Goal: Navigation & Orientation: Find specific page/section

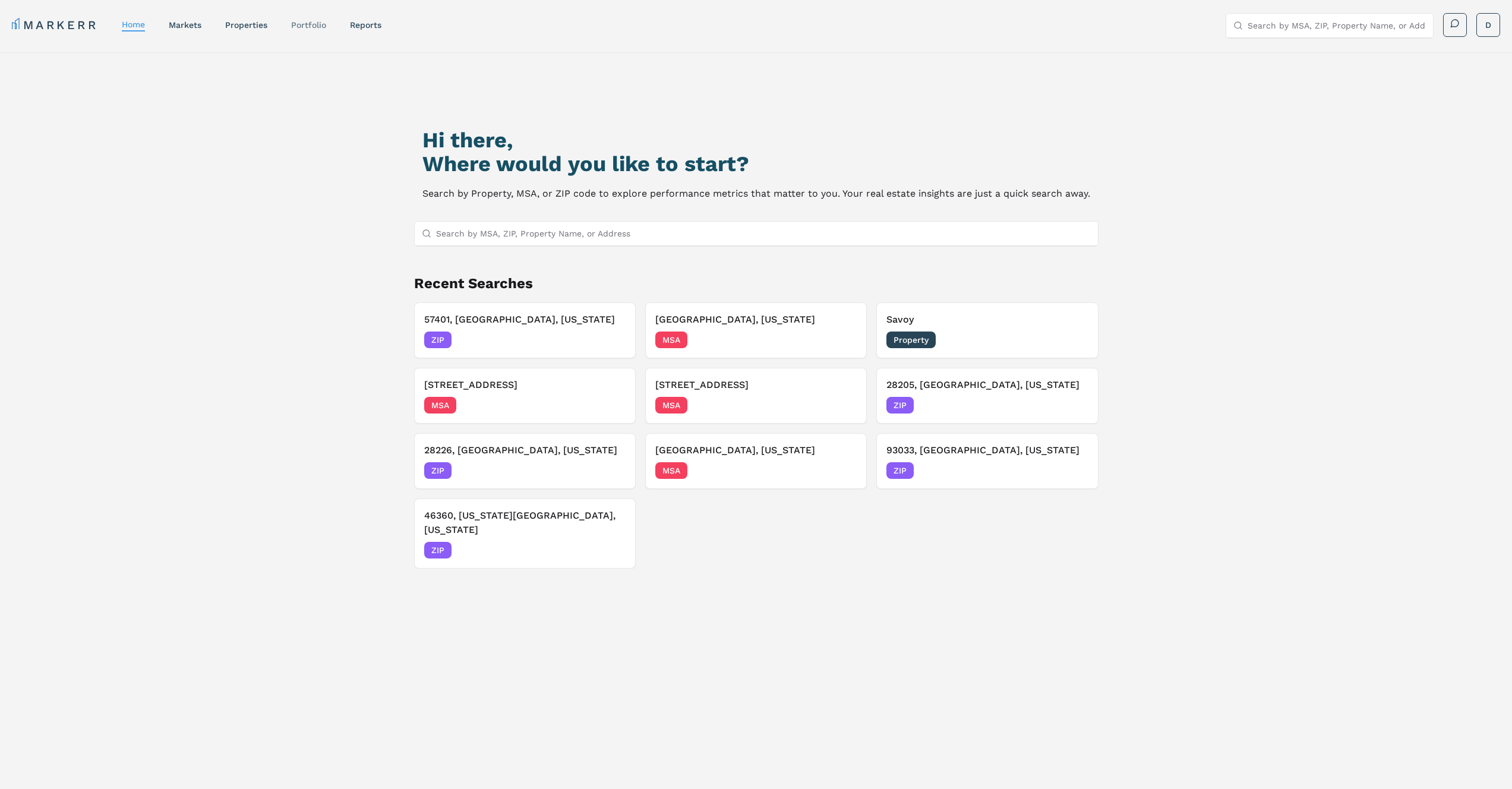
click at [309, 25] on link "Portfolio" at bounding box center [309, 25] width 35 height 9
click at [323, 23] on link "Portfolio" at bounding box center [309, 25] width 35 height 9
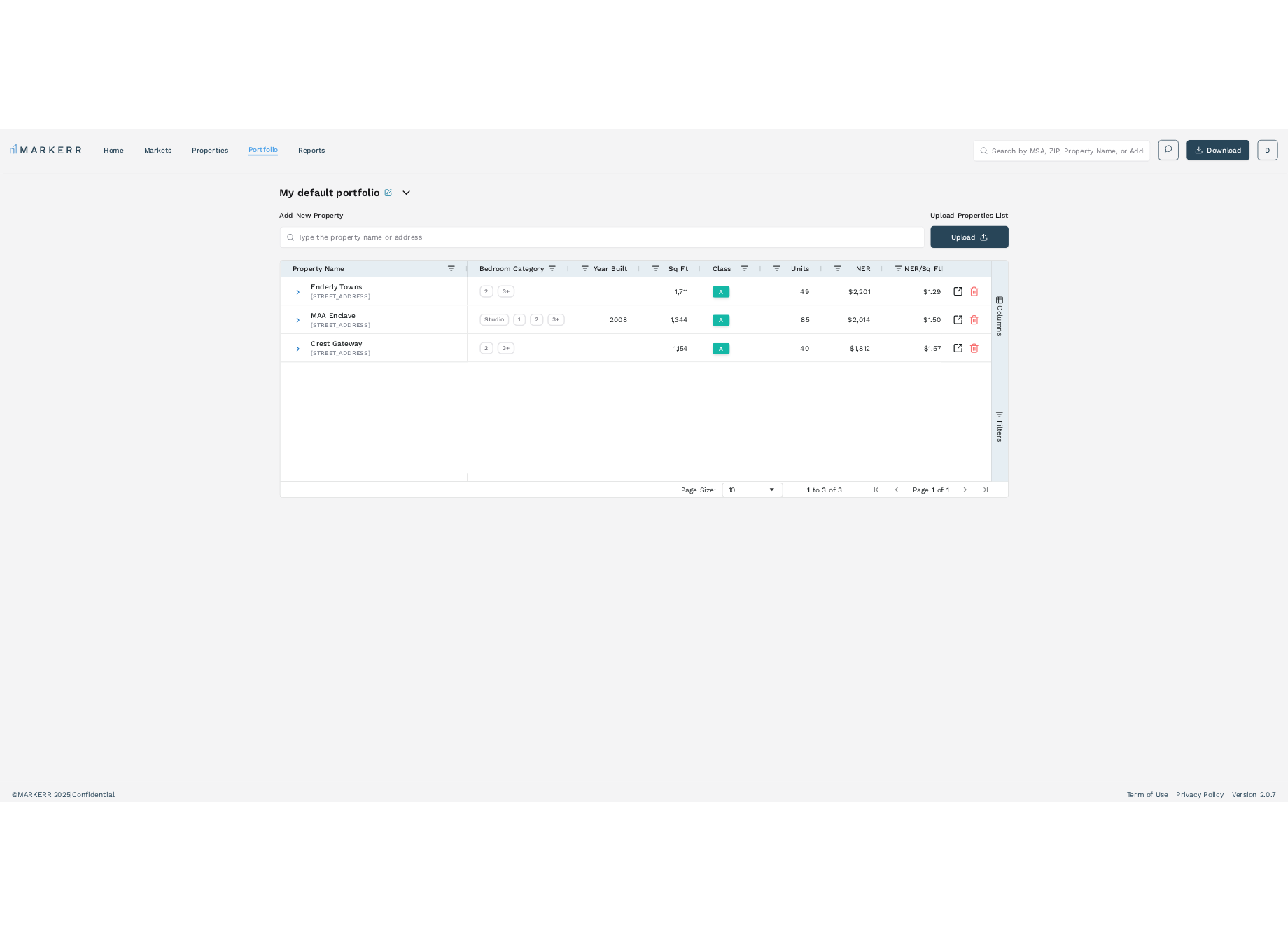
scroll to position [0, 326]
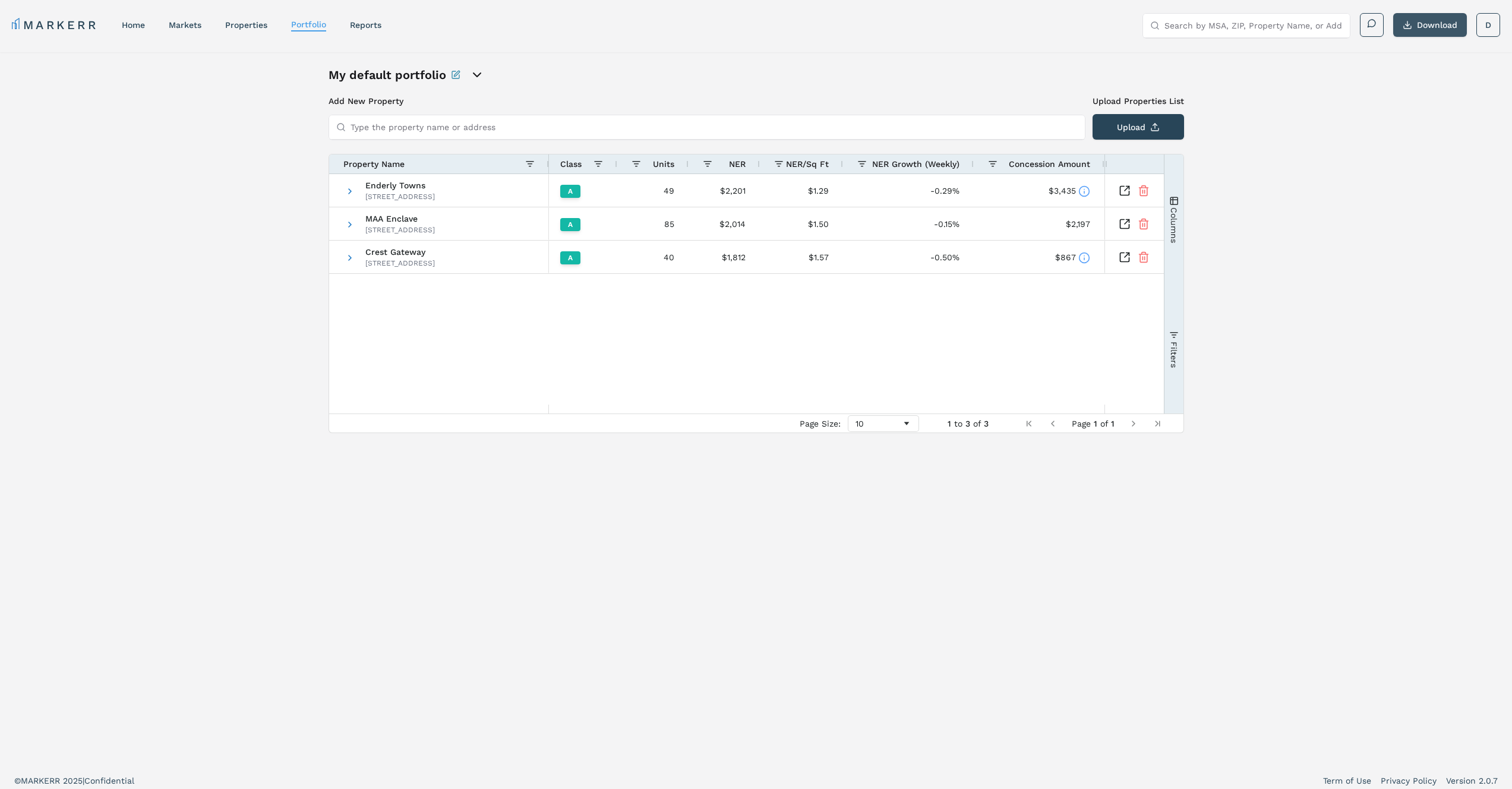
click at [1432, 28] on button "Download" at bounding box center [1430, 25] width 74 height 24
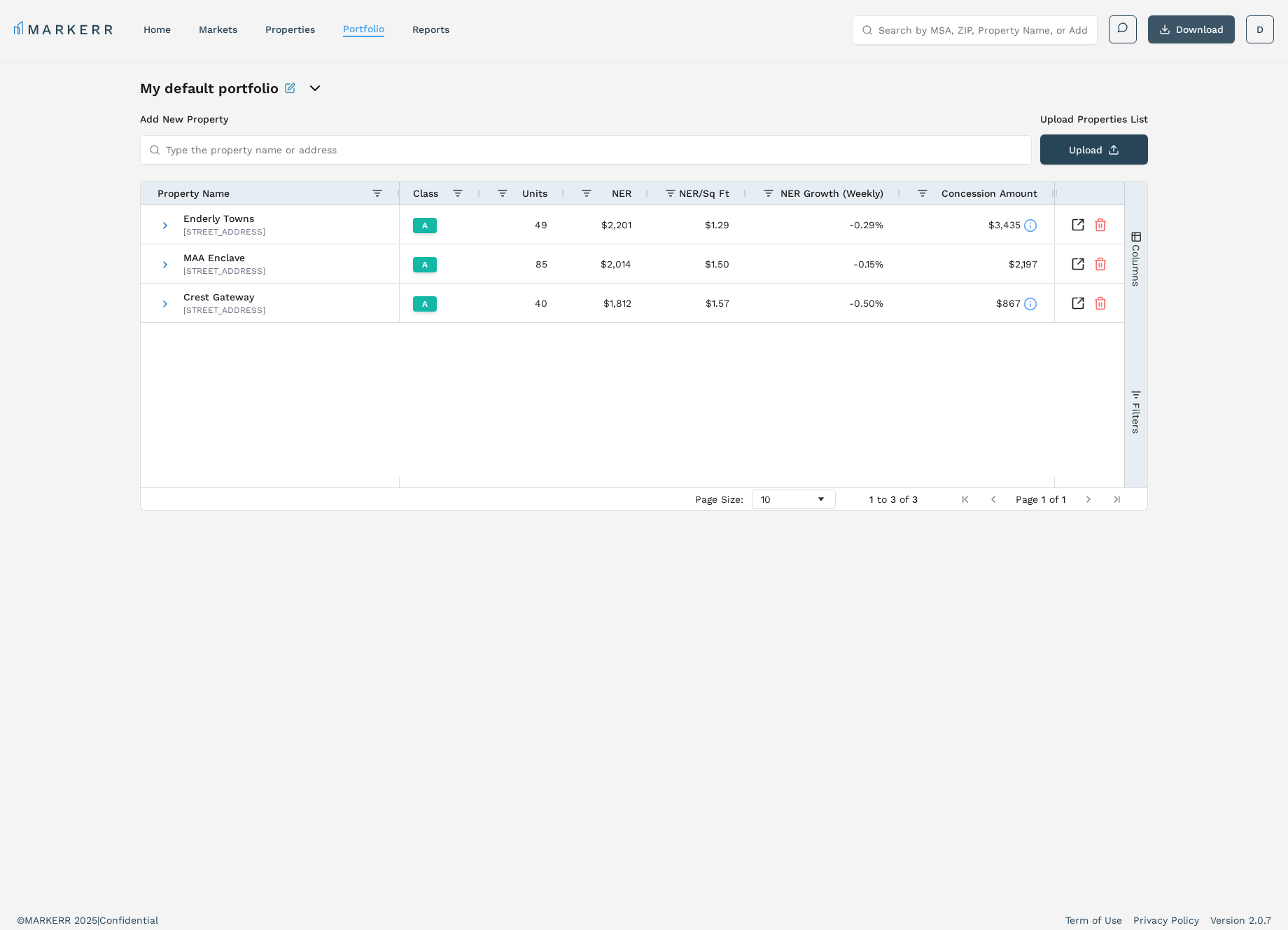
click at [1205, 28] on button "Download" at bounding box center [1192, 30] width 87 height 28
drag, startPoint x: 1200, startPoint y: 32, endPoint x: 1229, endPoint y: 43, distance: 31.0
click at [1200, 32] on button "Download" at bounding box center [1192, 30] width 87 height 28
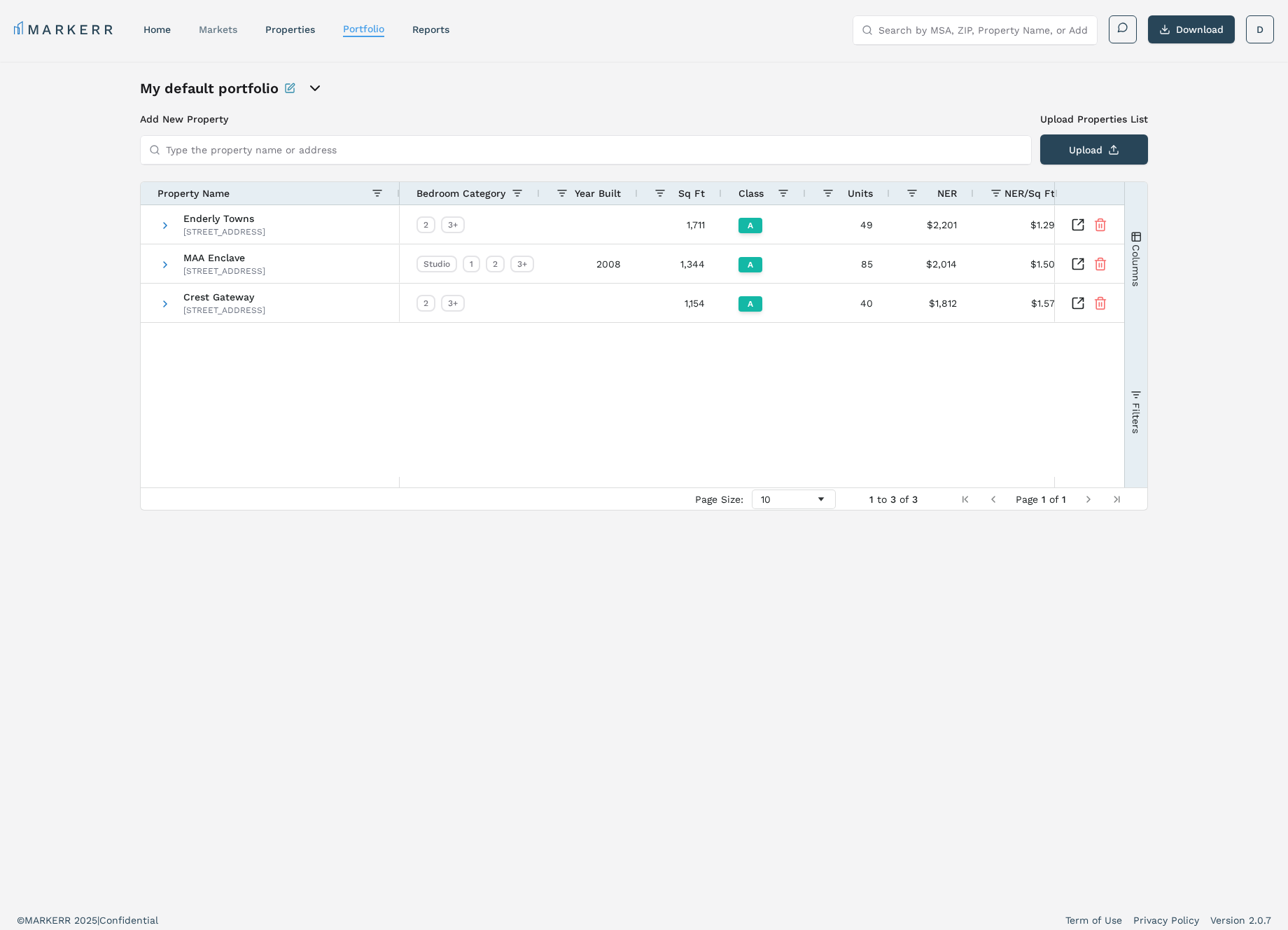
click at [230, 30] on link "markets" at bounding box center [218, 29] width 39 height 11
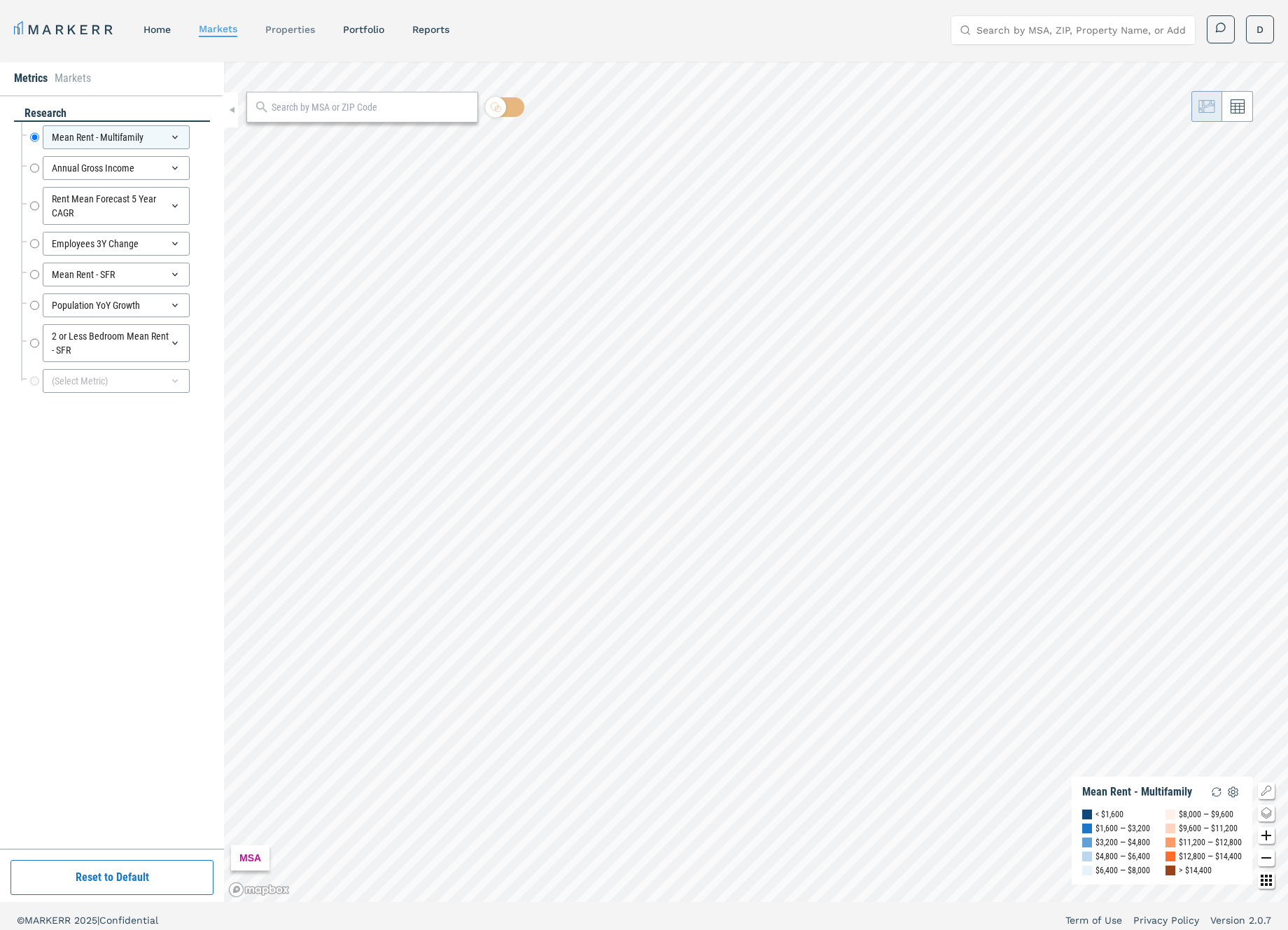
click at [311, 27] on link "properties" at bounding box center [289, 29] width 50 height 11
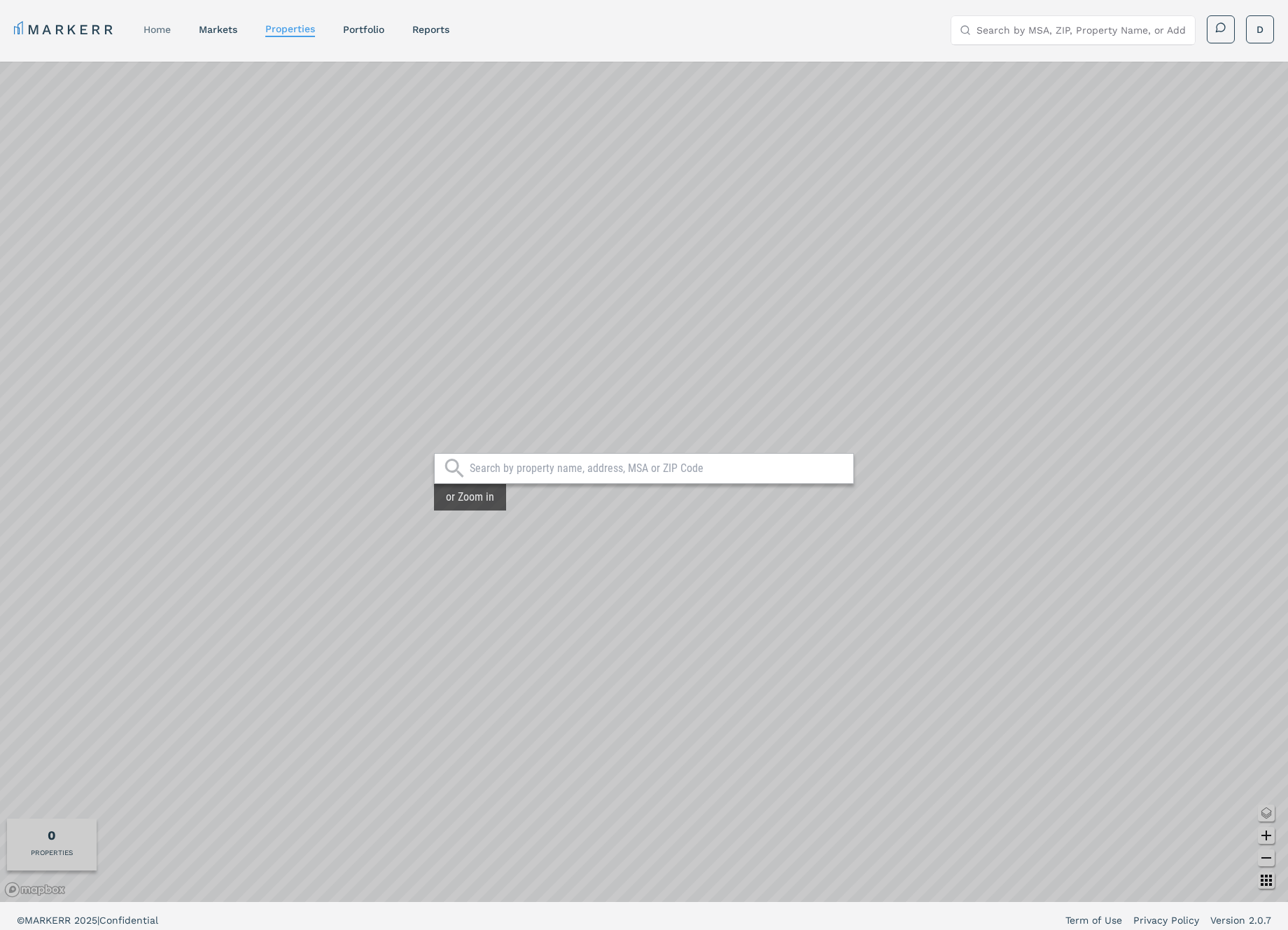
click at [153, 29] on link "home" at bounding box center [157, 29] width 28 height 11
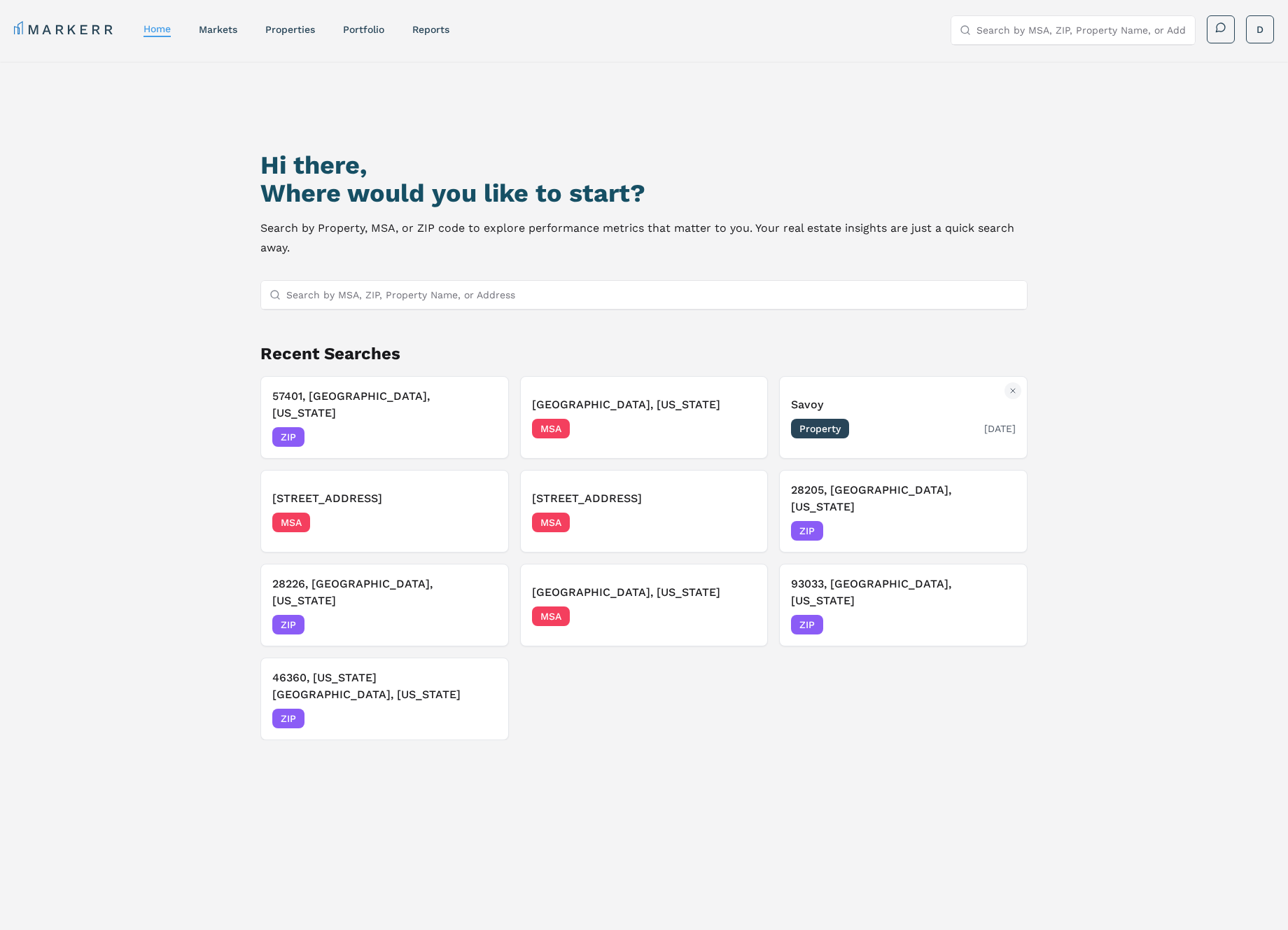
click at [930, 419] on div "Property [DATE]" at bounding box center [903, 428] width 225 height 20
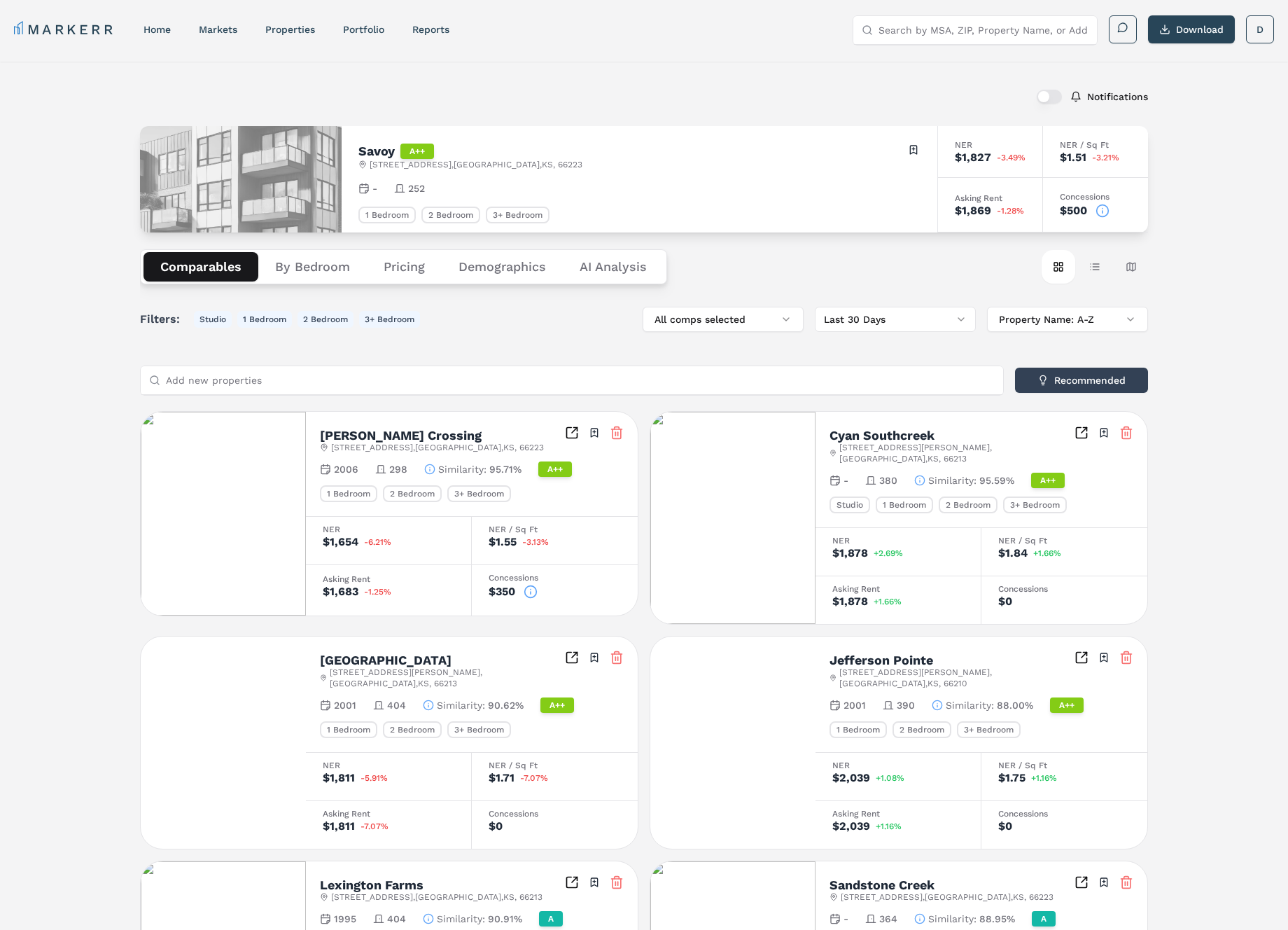
click at [1050, 98] on button "button" at bounding box center [1050, 97] width 25 height 14
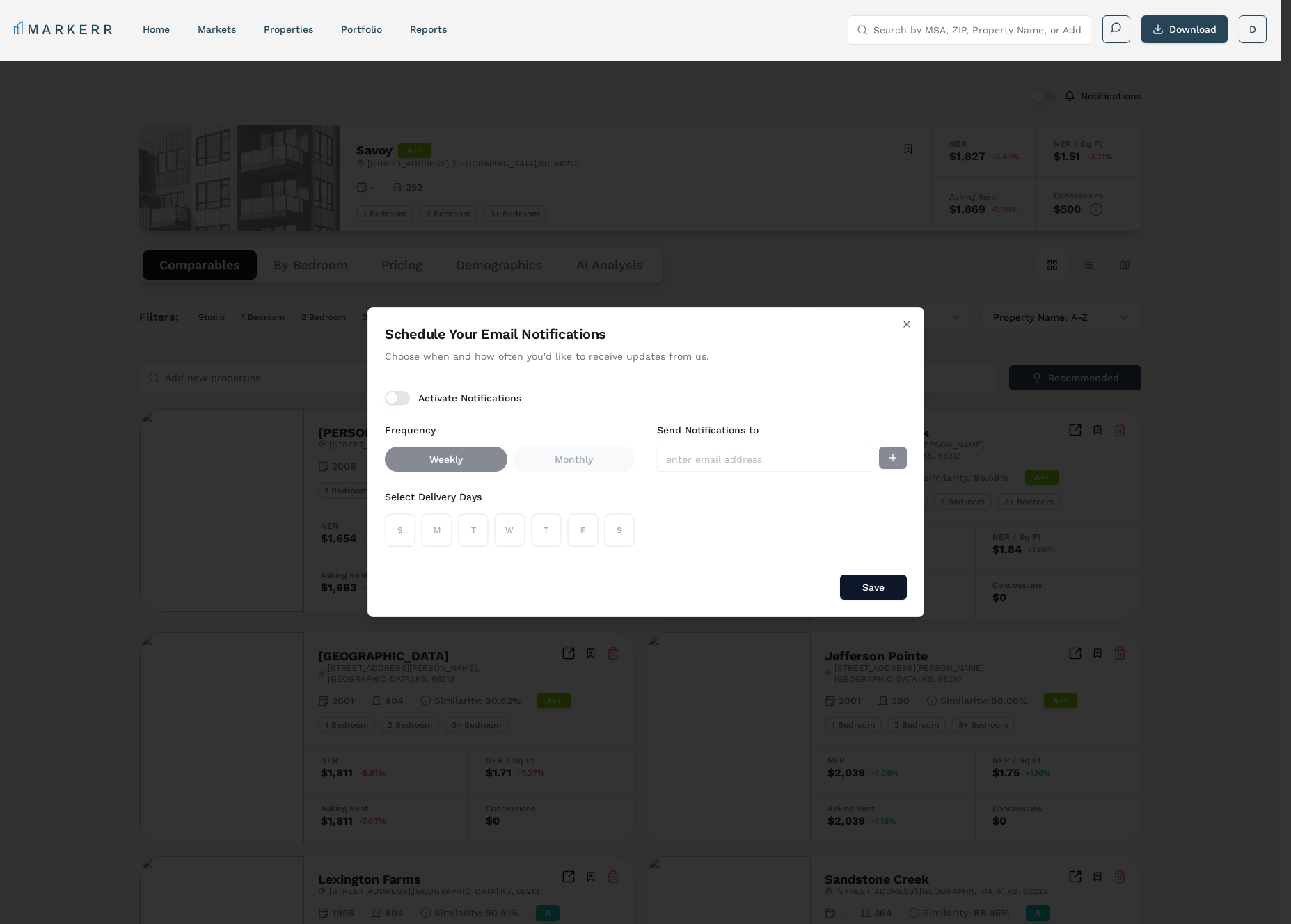
click at [409, 397] on div "Activate Notifications" at bounding box center [646, 398] width 522 height 14
click at [405, 393] on button "Activate Notifications" at bounding box center [397, 398] width 25 height 14
click at [408, 397] on button "Activate Notifications" at bounding box center [397, 398] width 25 height 14
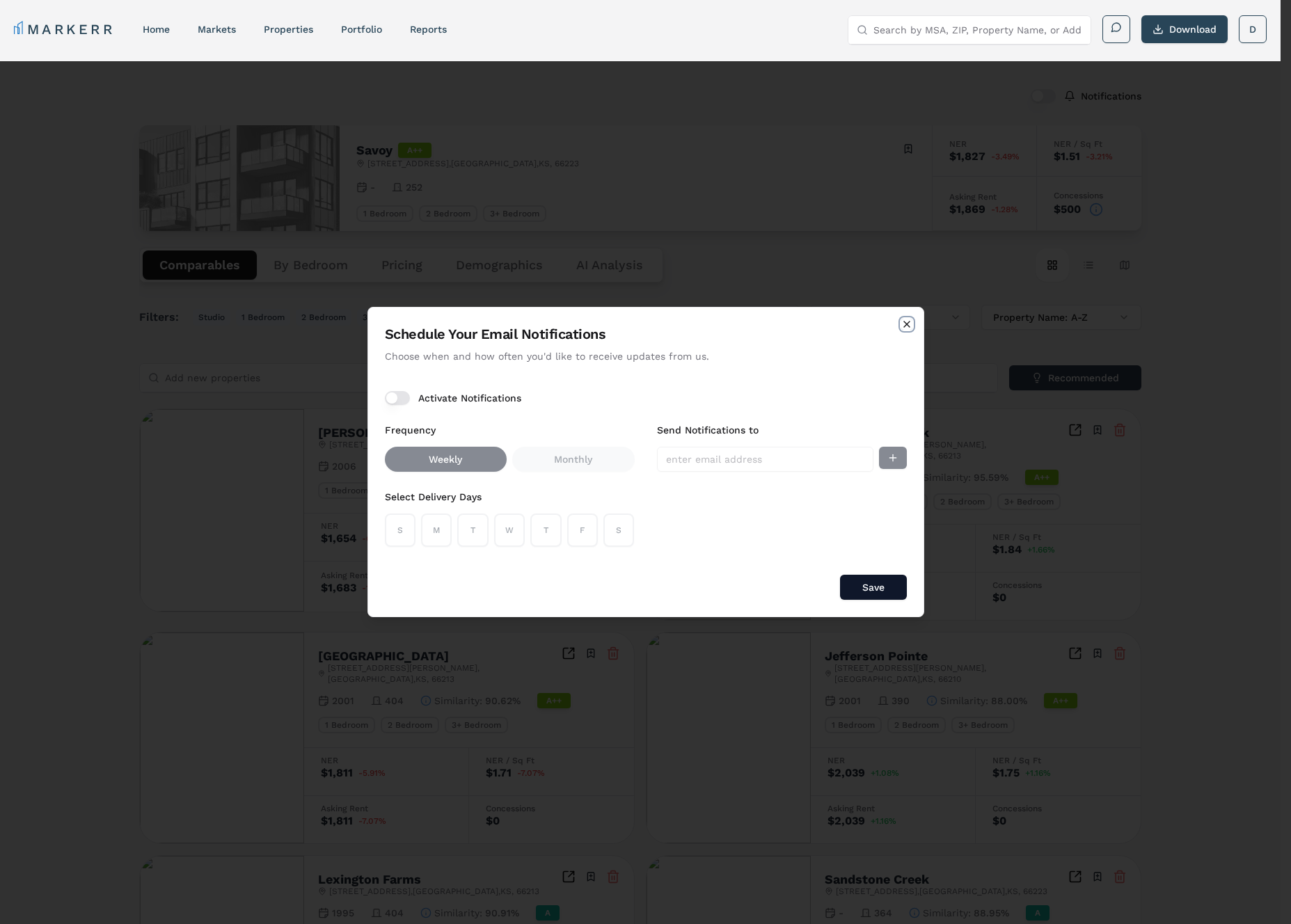
click at [903, 321] on icon "button" at bounding box center [906, 324] width 11 height 11
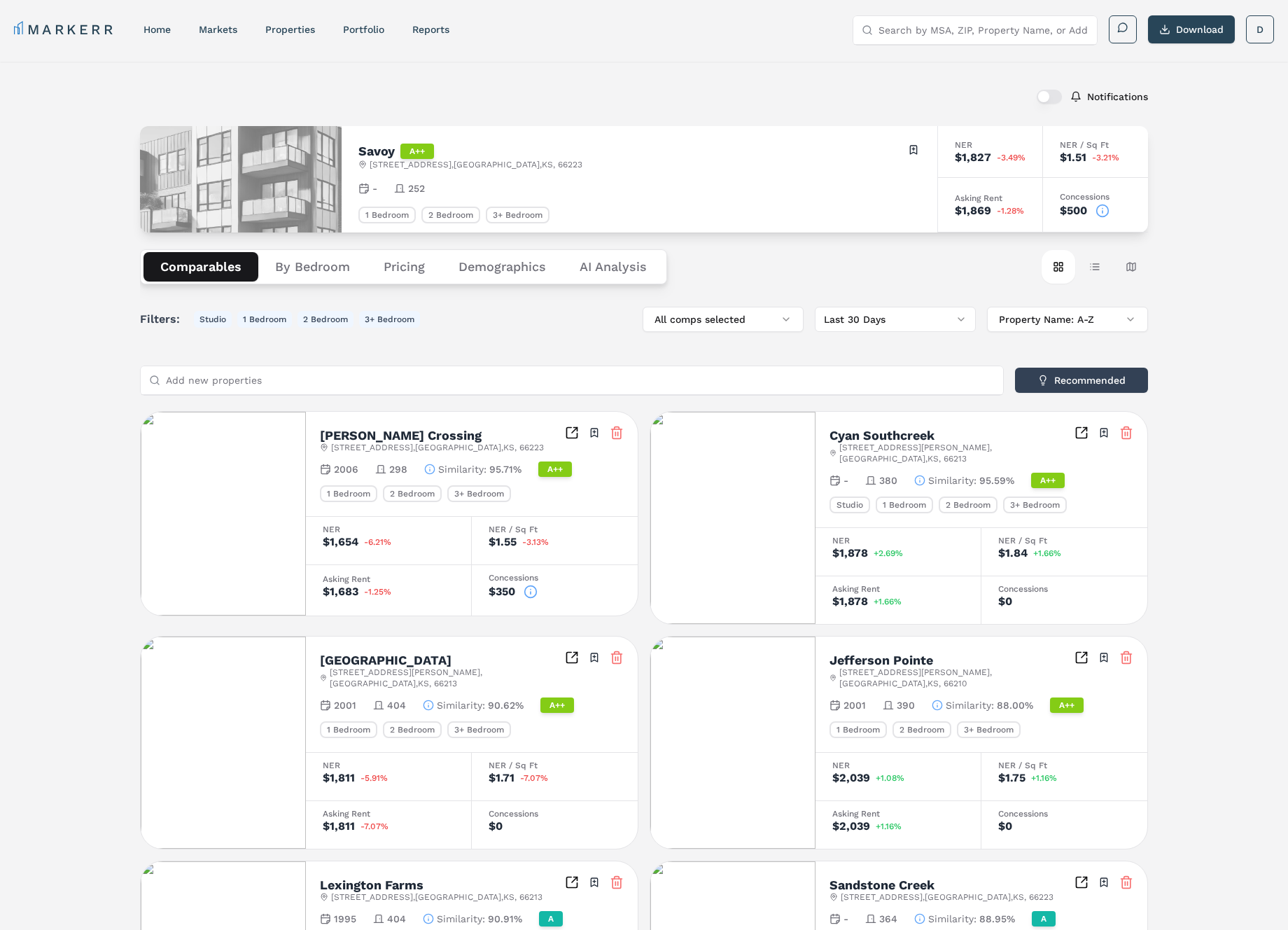
click at [427, 469] on icon "button" at bounding box center [430, 469] width 11 height 11
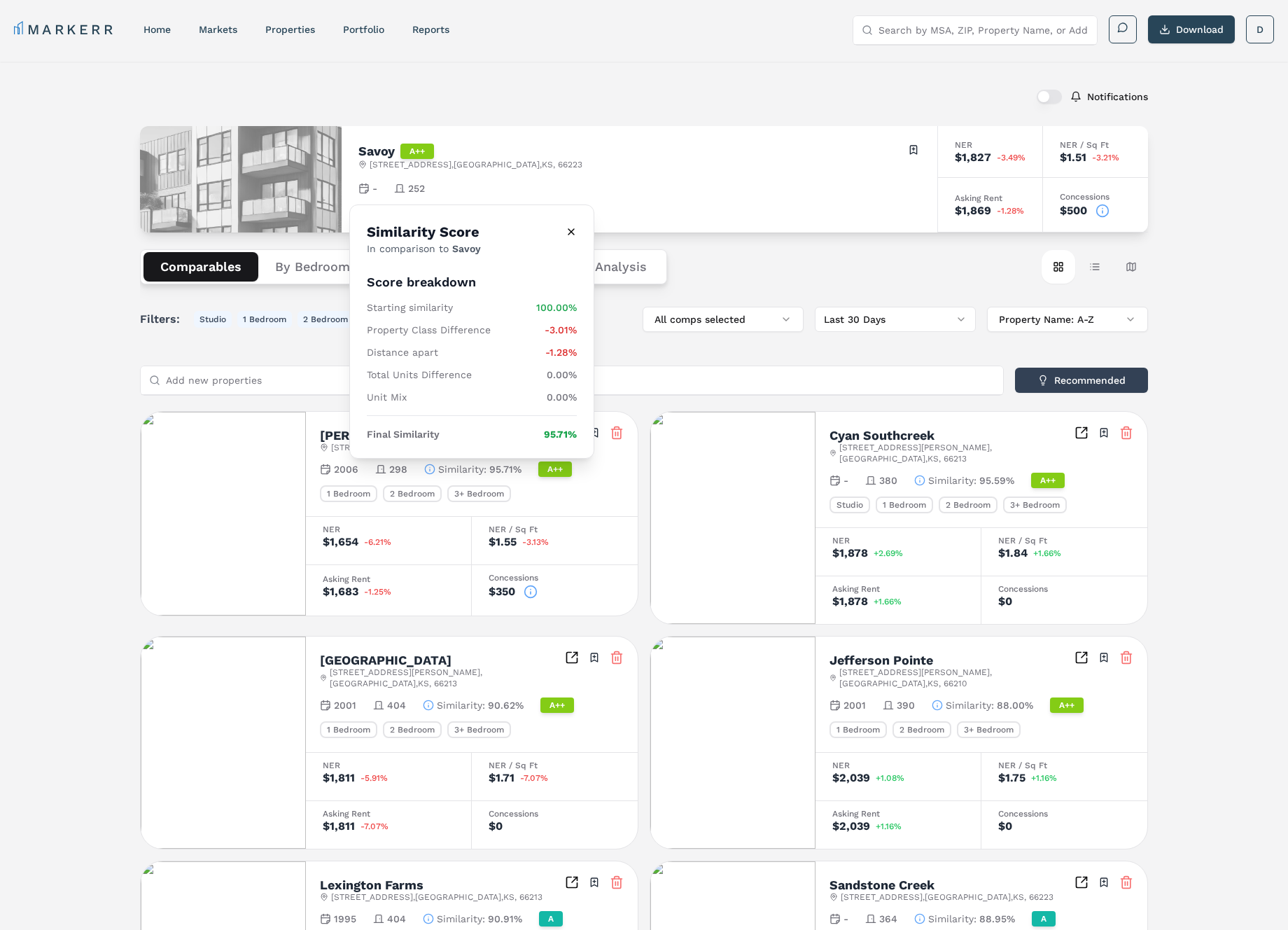
click at [335, 55] on div "MARKERR home markets properties Portfolio reports Search by MSA, ZIP, Property …" at bounding box center [644, 28] width 1288 height 56
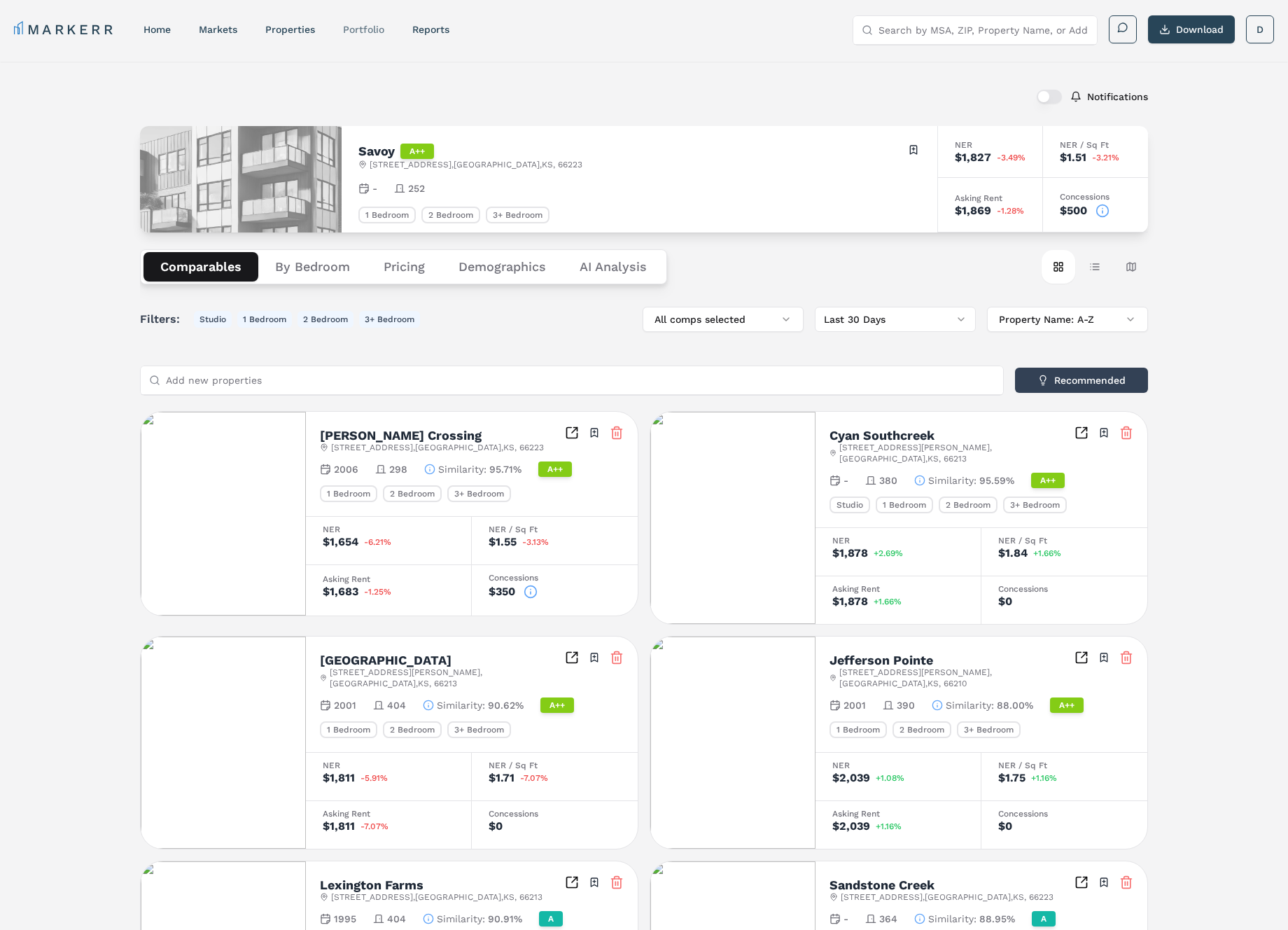
click at [366, 26] on link "Portfolio" at bounding box center [364, 29] width 41 height 11
